Goal: Complete application form

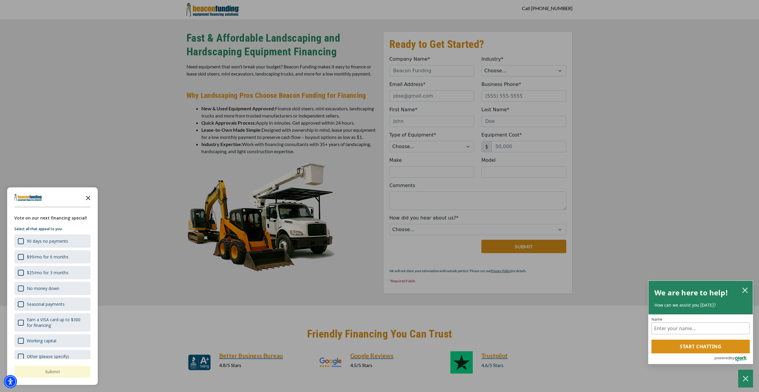
click at [86, 196] on polygon "Close the survey" at bounding box center [88, 198] width 4 height 4
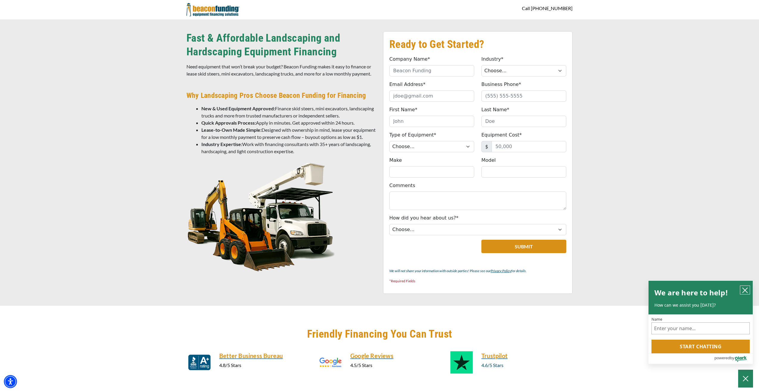
click at [745, 288] on icon "close chatbox" at bounding box center [745, 291] width 6 height 6
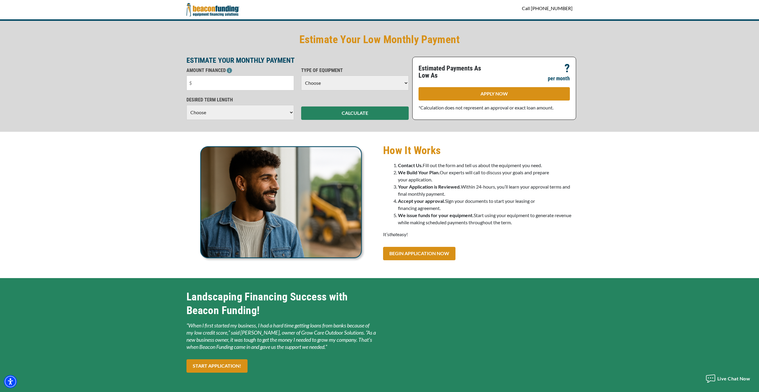
scroll to position [536, 0]
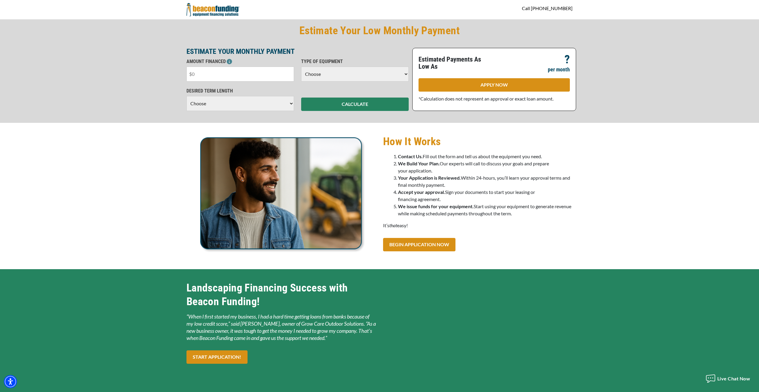
click at [230, 82] on input "text" at bounding box center [239, 74] width 107 height 15
type input "$7,000"
click at [404, 82] on select "Choose Backhoe Boom/Bucket Truck Chipper Commercial Mower Crane DTG/DTF Printin…" at bounding box center [354, 74] width 107 height 15
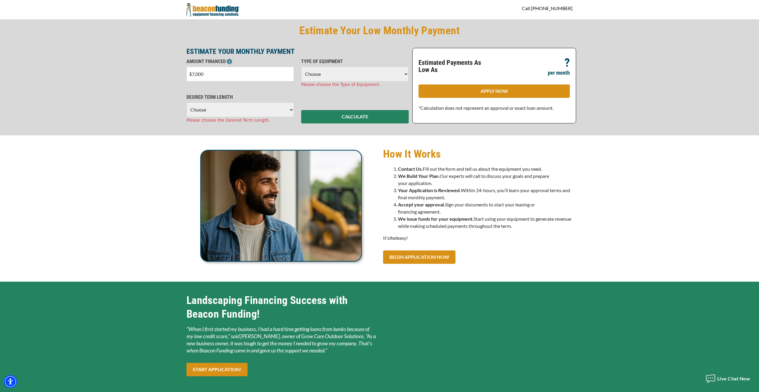
select select "19"
click at [302, 82] on select "Choose Backhoe Boom/Bucket Truck Chipper Commercial Mower Crane DTG/DTF Printin…" at bounding box center [354, 74] width 107 height 15
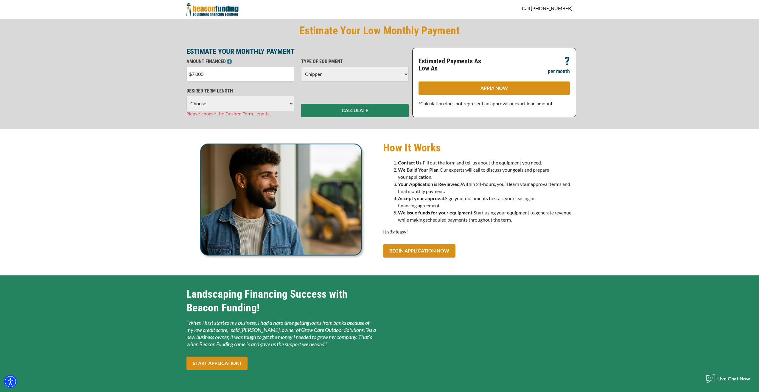
click at [401, 82] on select "Choose Backhoe Boom/Bucket Truck Chipper Commercial Mower Crane DTG/DTF Printin…" at bounding box center [354, 74] width 107 height 15
click at [285, 111] on select "Choose 36 Months 48 Months 60 Months" at bounding box center [239, 103] width 107 height 15
select select "60"
click at [187, 111] on select "Choose 36 Months 48 Months 60 Months" at bounding box center [239, 103] width 107 height 15
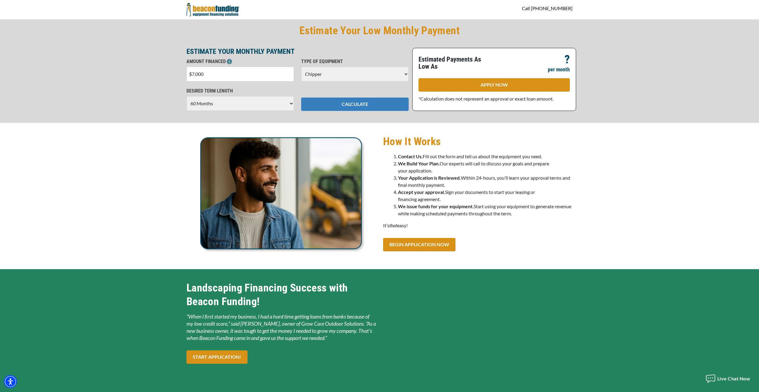
click at [354, 111] on button "CALCULATE" at bounding box center [354, 104] width 107 height 13
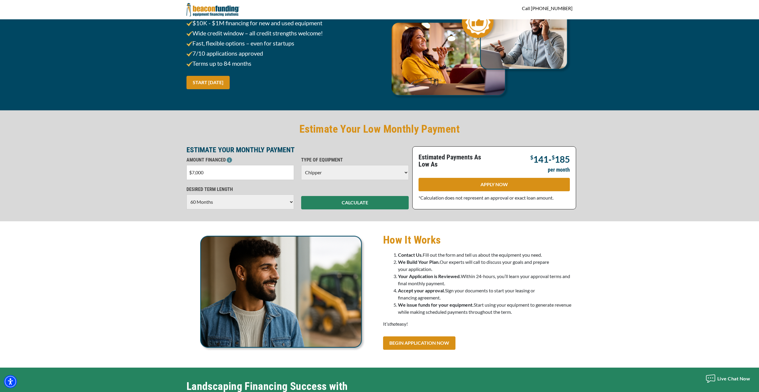
scroll to position [541, 0]
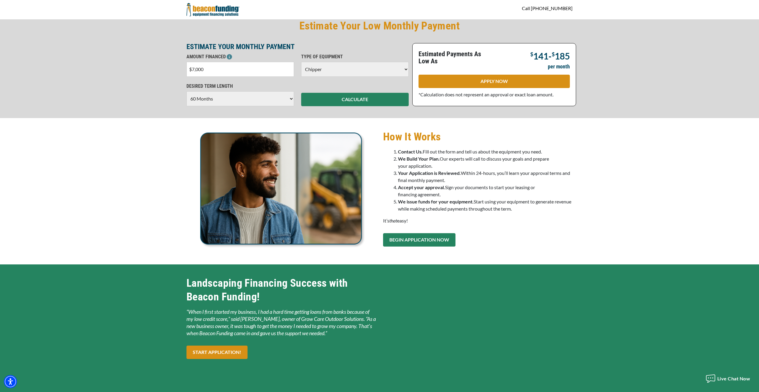
click at [412, 247] on link "BEGIN APPLICATION NOW" at bounding box center [419, 239] width 72 height 13
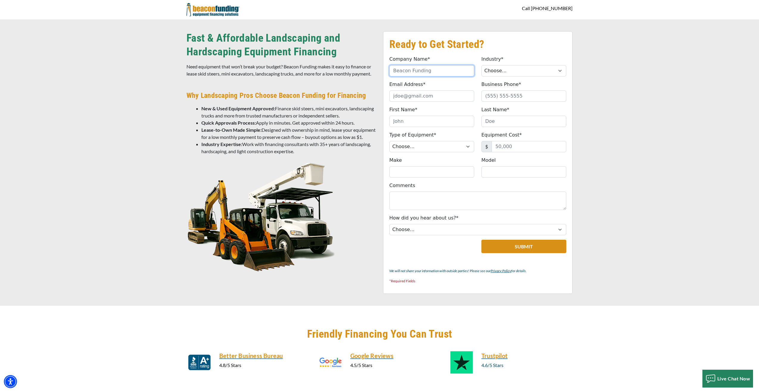
drag, startPoint x: 441, startPoint y: 75, endPoint x: 366, endPoint y: 75, distance: 74.7
click at [366, 75] on div "Ready to Get Started? Company Name* Please provide a valid company name. Indust…" at bounding box center [379, 162] width 393 height 263
type input "Home Tech Theater and Automation, LLC"
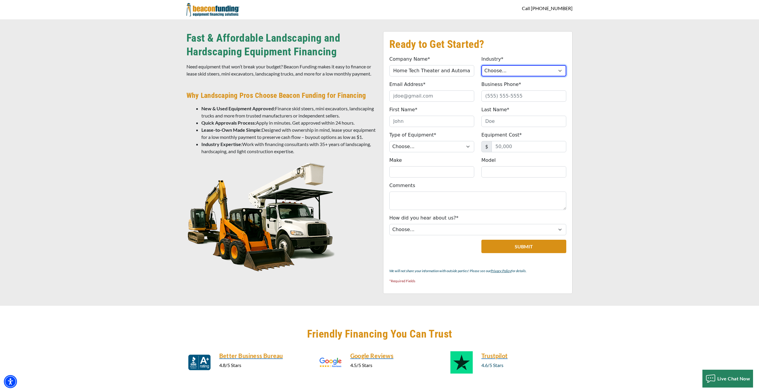
click at [561, 77] on select "Choose... Towing Landscape/Hardscape Decorated Apparel Septic Light Constructio…" at bounding box center [523, 70] width 85 height 11
select select "5"
click at [482, 67] on select "Choose... Towing Landscape/Hardscape Decorated Apparel Septic Light Constructio…" at bounding box center [523, 70] width 85 height 11
click at [455, 127] on input "First Name*" at bounding box center [431, 121] width 85 height 11
click at [433, 102] on input "Email Address*" at bounding box center [431, 95] width 85 height 11
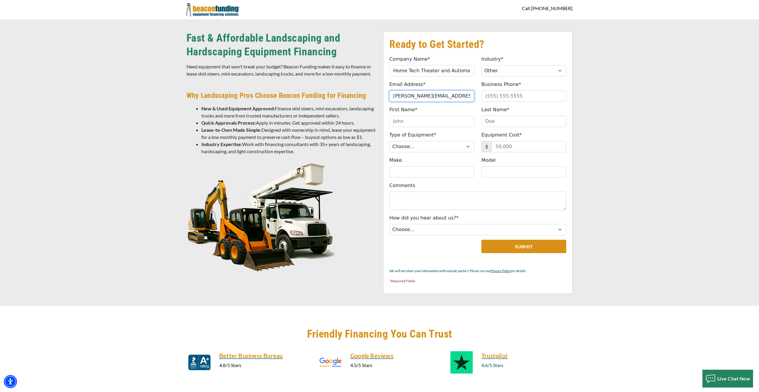
type input "[PERSON_NAME][EMAIL_ADDRESS][DOMAIN_NAME]"
type input "[PHONE_NUMBER]"
click at [430, 127] on input "First Name*" at bounding box center [431, 121] width 85 height 11
type input "[PERSON_NAME]"
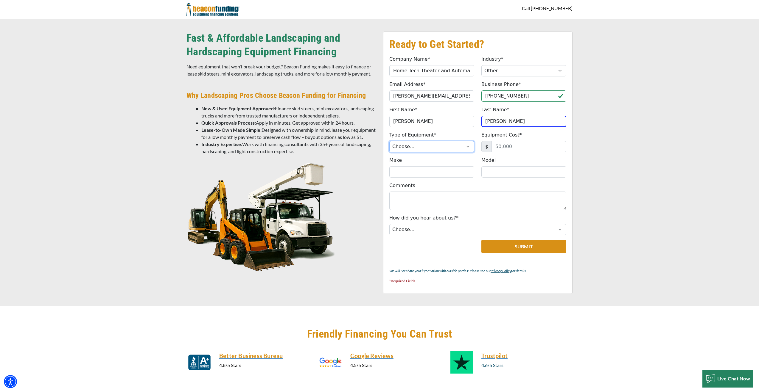
click at [460, 152] on select "Choose... Backhoe Boom/Bucket Truck Chipper Commercial Mower Crane DTG/DTF Prin…" at bounding box center [431, 146] width 85 height 11
select select "13"
click at [390, 152] on select "Choose... Backhoe Boom/Bucket Truck Chipper Commercial Mower Crane DTG/DTF Prin…" at bounding box center [431, 146] width 85 height 11
click at [508, 152] on input "Equipment Cost*" at bounding box center [528, 146] width 75 height 11
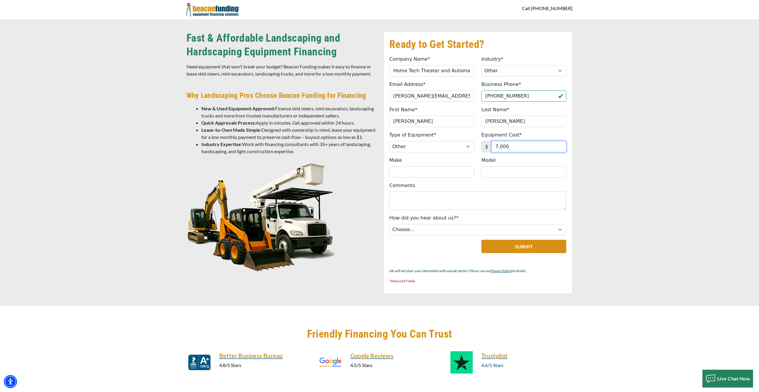
type input "7,000"
click at [461, 178] on input "Make" at bounding box center [431, 171] width 85 height 11
type input "Forax"
type input "GP40"
click at [482, 210] on textarea "Comments" at bounding box center [477, 201] width 177 height 18
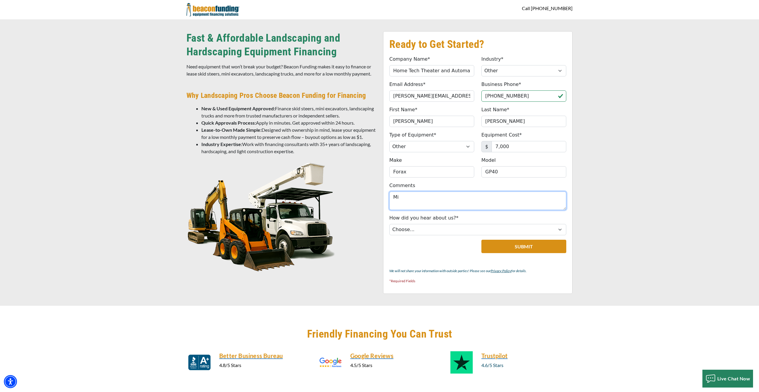
type textarea "M"
type textarea "Small forestry mulcher type machine"
click at [554, 235] on select "Choose... Internet Search Vendor Referral Word of Mouth Client Referral Email E…" at bounding box center [477, 229] width 177 height 11
click at [390, 235] on select "Choose... Internet Search Vendor Referral Word of Mouth Client Referral Email E…" at bounding box center [477, 229] width 177 height 11
click at [454, 235] on select "Choose... Internet Search Vendor Referral Word of Mouth Client Referral Email E…" at bounding box center [477, 229] width 177 height 11
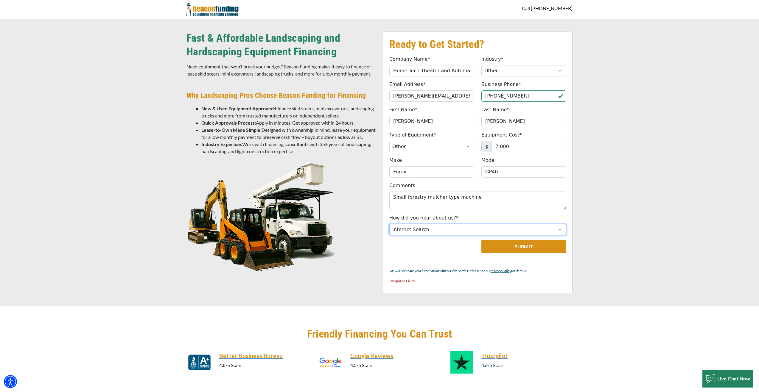
click at [390, 235] on select "Choose... Internet Search Vendor Referral Word of Mouth Client Referral Email E…" at bounding box center [477, 229] width 177 height 11
click at [435, 235] on select "Choose... Internet Search Vendor Referral Word of Mouth Client Referral Email E…" at bounding box center [477, 229] width 177 height 11
select select "5"
click at [390, 235] on select "Choose... Internet Search Vendor Referral Word of Mouth Client Referral Email E…" at bounding box center [477, 229] width 177 height 11
click at [523, 253] on button "Submit" at bounding box center [523, 246] width 85 height 13
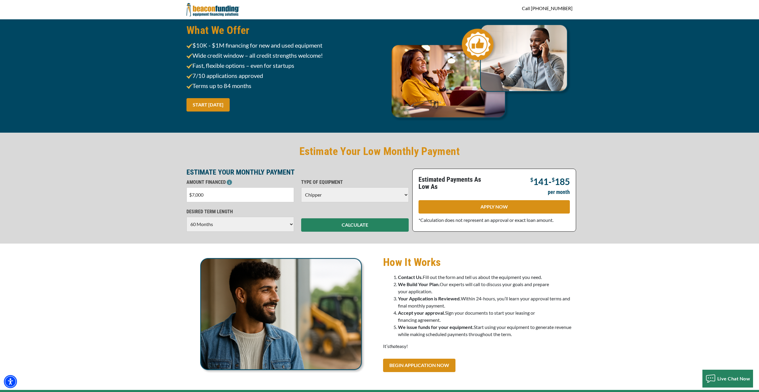
scroll to position [454, 0]
